Goal: Information Seeking & Learning: Learn about a topic

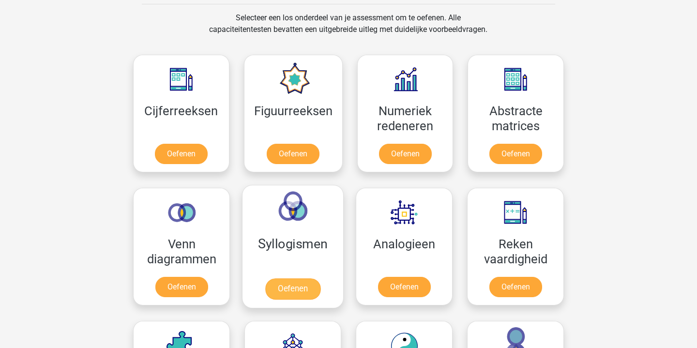
scroll to position [423, 0]
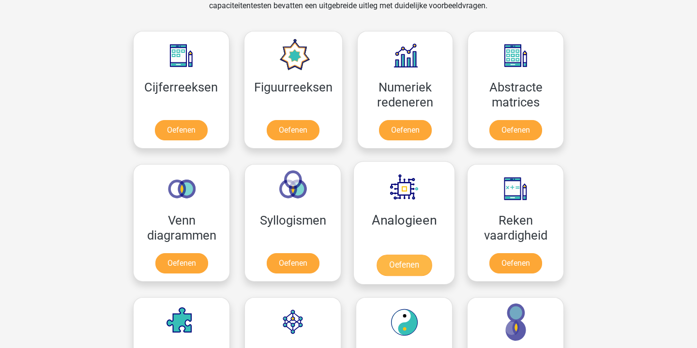
click at [402, 257] on link "Oefenen" at bounding box center [403, 264] width 55 height 21
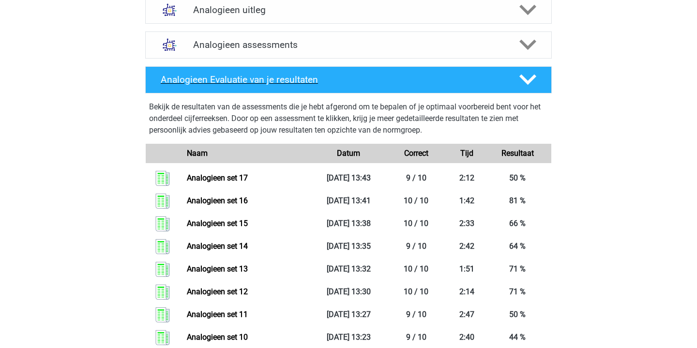
scroll to position [341, 0]
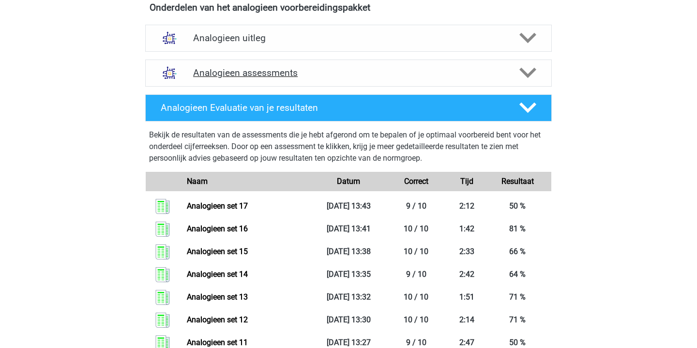
click at [281, 71] on h4 "Analogieen assessments" at bounding box center [348, 72] width 311 height 11
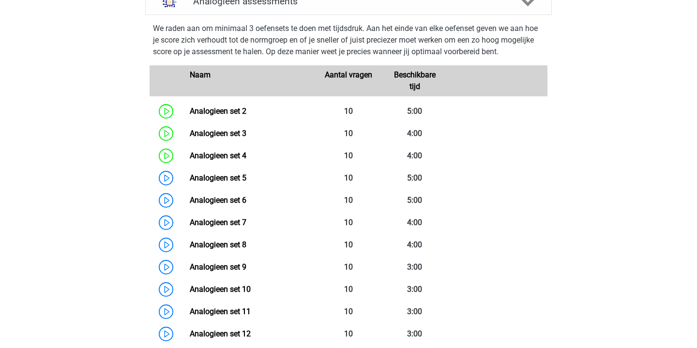
scroll to position [431, 0]
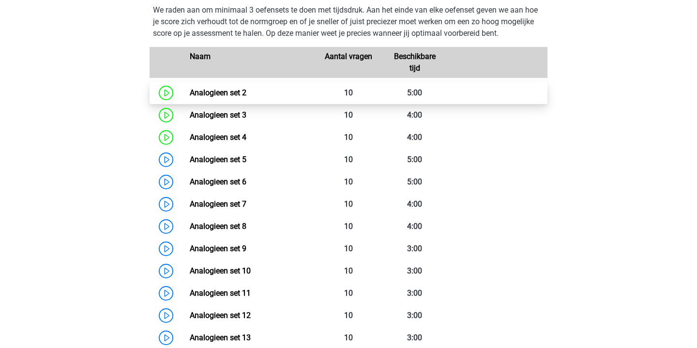
click at [190, 95] on link "Analogieen set 2" at bounding box center [218, 92] width 57 height 9
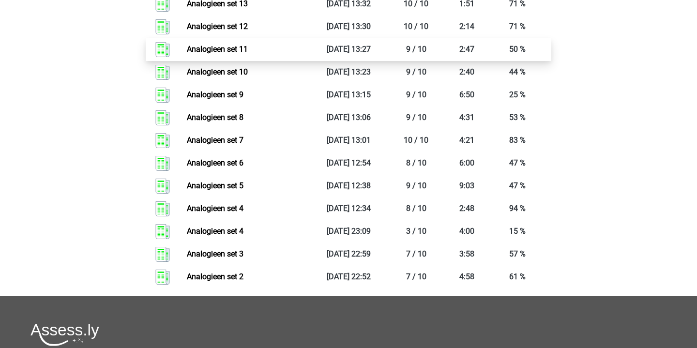
scroll to position [1276, 0]
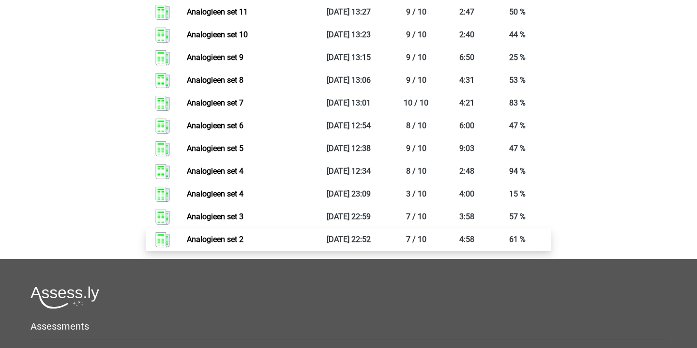
click at [241, 243] on link "Analogieen set 2" at bounding box center [215, 239] width 57 height 9
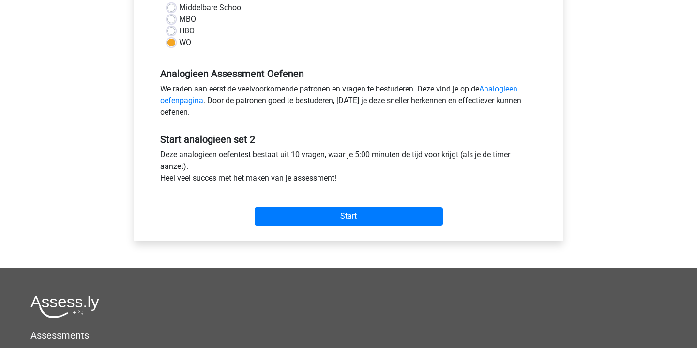
scroll to position [243, 0]
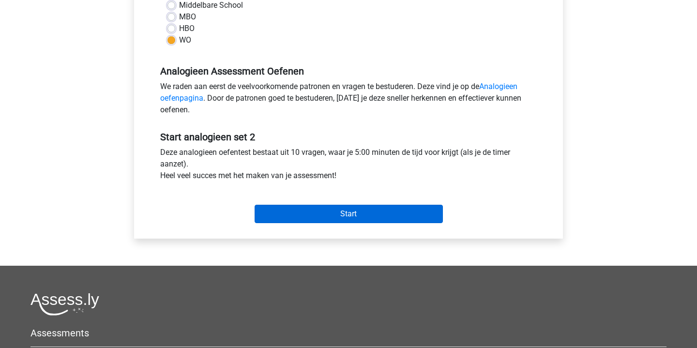
click at [346, 215] on input "Start" at bounding box center [348, 214] width 188 height 18
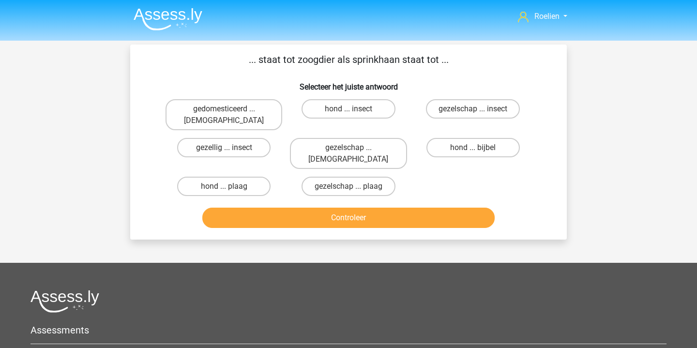
click at [388, 208] on button "Controleer" at bounding box center [348, 218] width 293 height 20
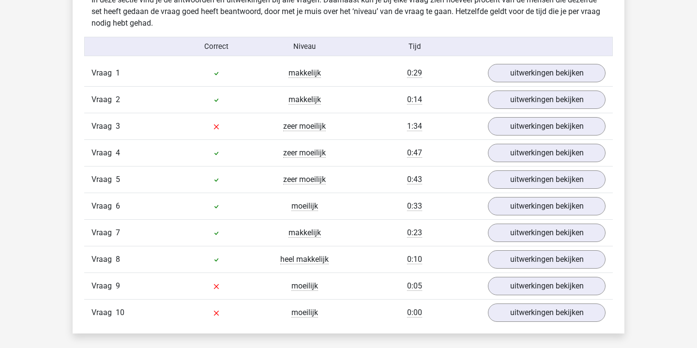
scroll to position [602, 0]
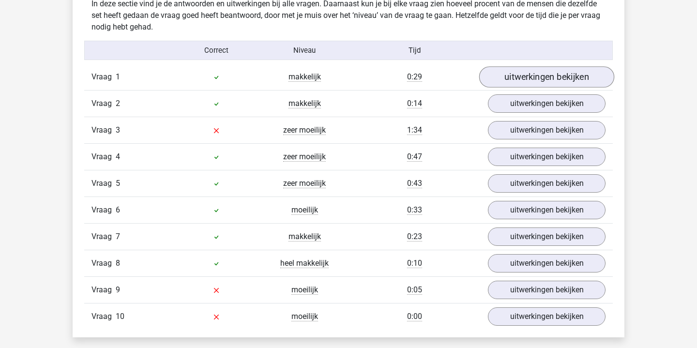
click at [536, 79] on link "uitwerkingen bekijken" at bounding box center [546, 76] width 135 height 21
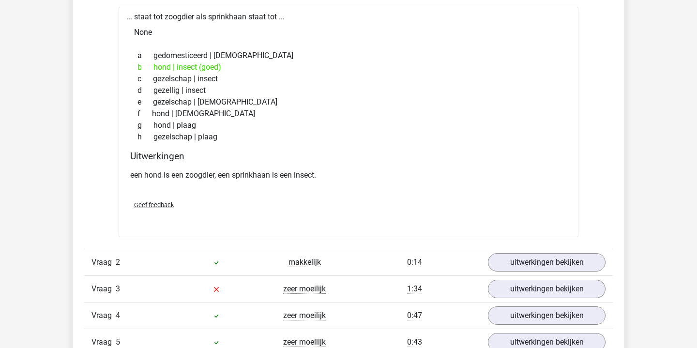
scroll to position [720, 0]
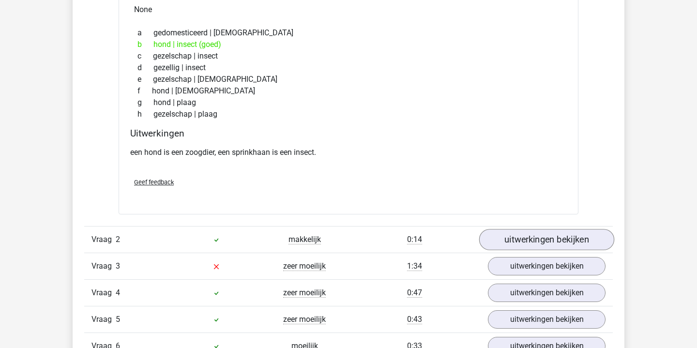
click at [526, 238] on link "uitwerkingen bekijken" at bounding box center [546, 239] width 135 height 21
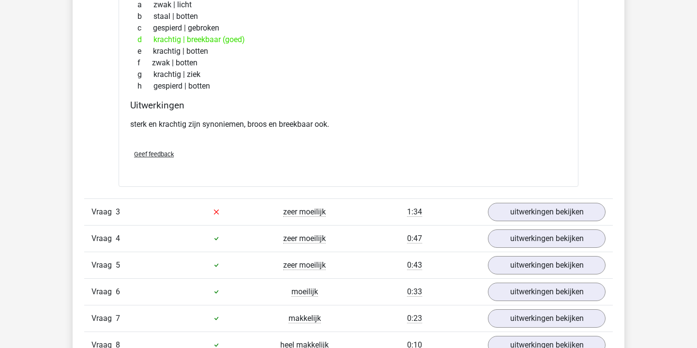
scroll to position [1028, 0]
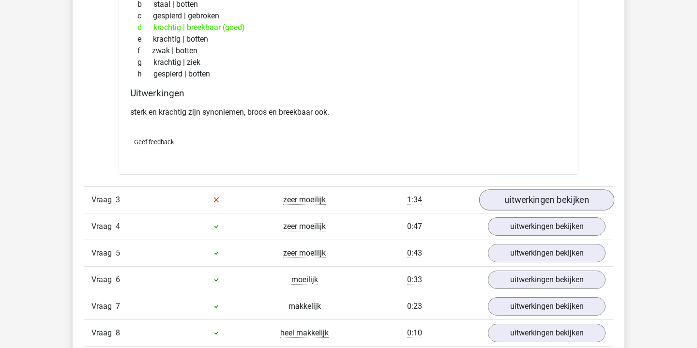
click at [542, 202] on link "uitwerkingen bekijken" at bounding box center [546, 199] width 135 height 21
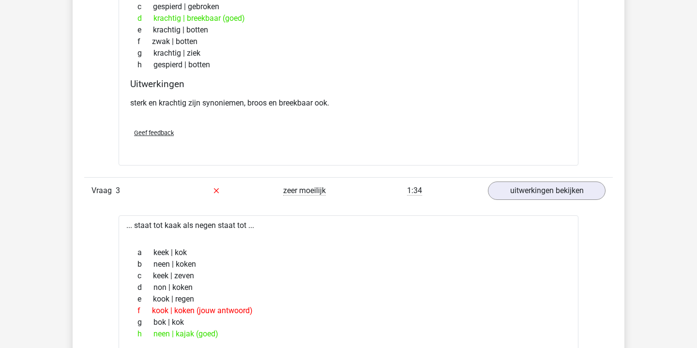
scroll to position [1037, 0]
click at [520, 191] on link "uitwerkingen bekijken" at bounding box center [546, 190] width 135 height 21
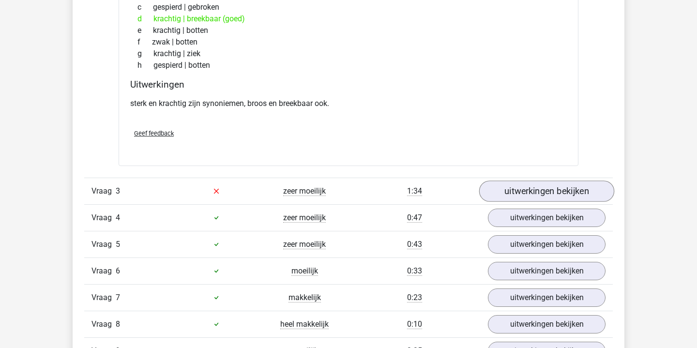
click at [520, 191] on link "uitwerkingen bekijken" at bounding box center [546, 190] width 135 height 21
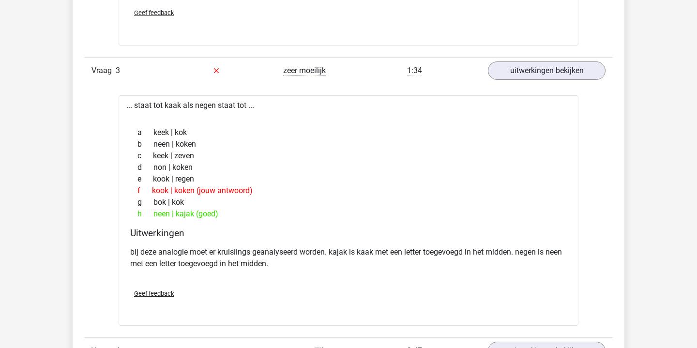
scroll to position [1160, 0]
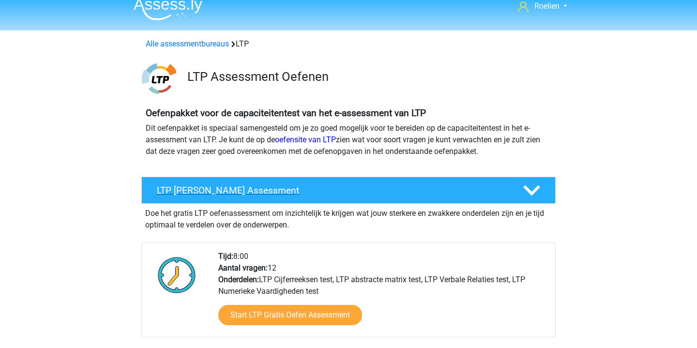
scroll to position [11, 0]
